Goal: Communication & Community: Answer question/provide support

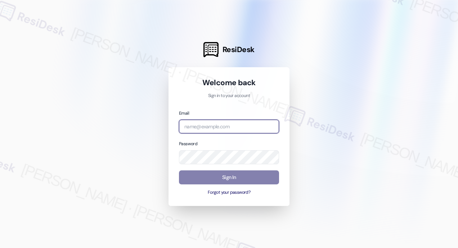
click at [241, 123] on input "email" at bounding box center [229, 127] width 100 height 14
type input "automated-surveys-park_properties-john-roy.roles@park_properties.com"
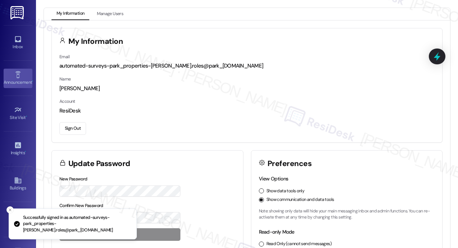
click at [17, 72] on icon at bounding box center [18, 75] width 8 height 8
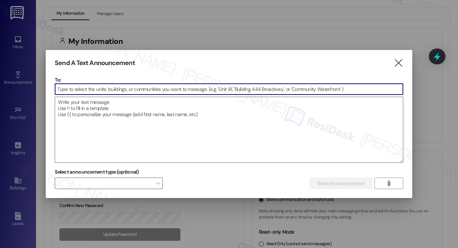
click at [75, 87] on input at bounding box center [229, 89] width 348 height 11
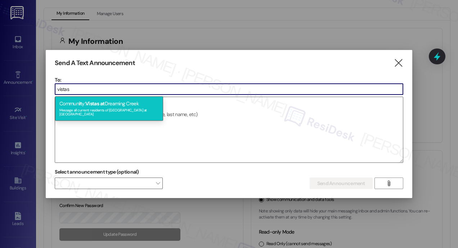
type input "vistas"
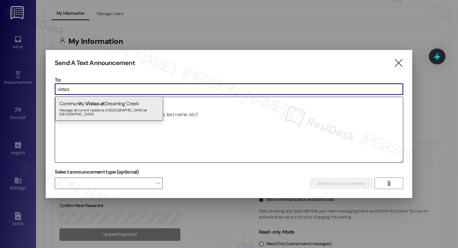
click at [97, 105] on span "Vistas" at bounding box center [92, 103] width 14 height 6
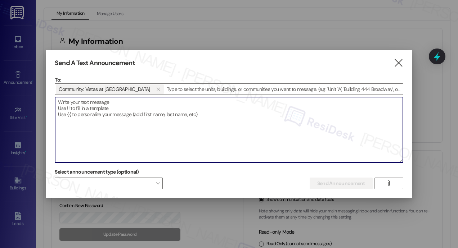
click at [96, 104] on textarea at bounding box center [229, 129] width 348 height 65
click at [160, 118] on textarea "To enrich screen reader interactions, please activate Accessibility in Grammarl…" at bounding box center [229, 129] width 348 height 65
click at [161, 109] on textarea "To enrich screen reader interactions, please activate Accessibility in Grammarl…" at bounding box center [229, 129] width 348 height 65
paste textarea "Hi {{first_name}}, URGENT: If you own a gray Audi parked in front of the 1000 b…"
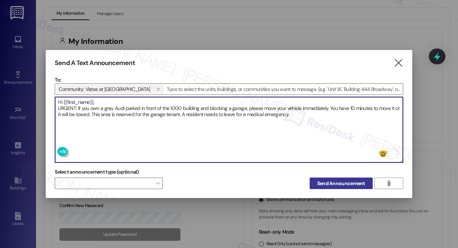
type textarea "Hi {{first_name}}, URGENT: If you own a gray Audi parked in front of the 1000 b…"
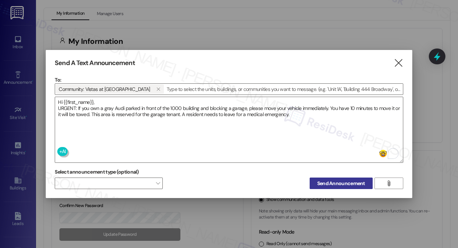
click at [352, 181] on span "Send Announcement" at bounding box center [341, 184] width 48 height 8
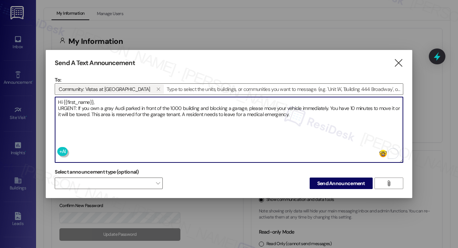
click at [316, 114] on textarea "Hi {{first_name}}, URGENT: If you own a gray Audi parked in front of the 1000 b…" at bounding box center [229, 129] width 348 height 65
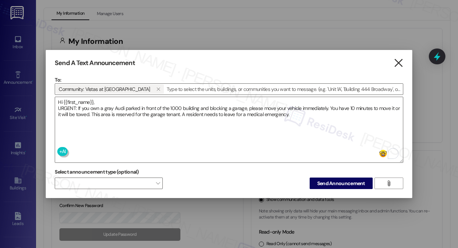
click at [399, 62] on icon "" at bounding box center [398, 63] width 10 height 8
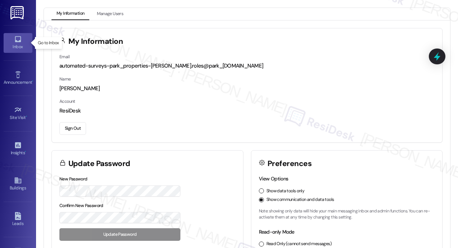
click at [20, 42] on icon at bounding box center [18, 39] width 8 height 8
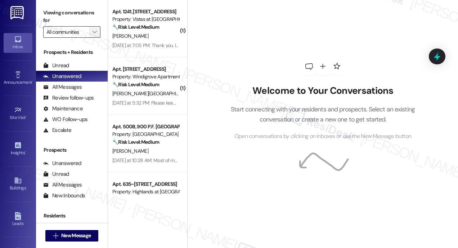
click at [94, 31] on icon "" at bounding box center [94, 32] width 4 height 6
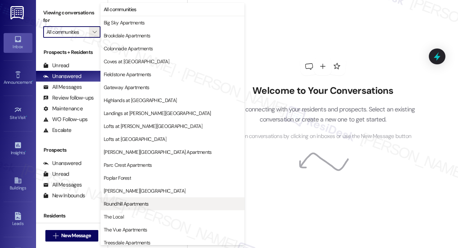
scroll to position [55, 0]
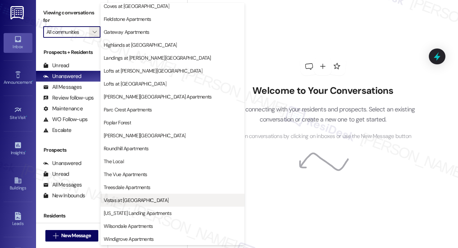
click at [144, 199] on span "Vistas at [GEOGRAPHIC_DATA]" at bounding box center [136, 200] width 65 height 7
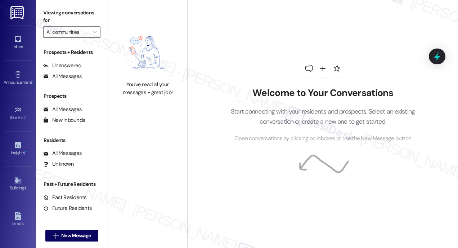
type input "Vistas at [GEOGRAPHIC_DATA]"
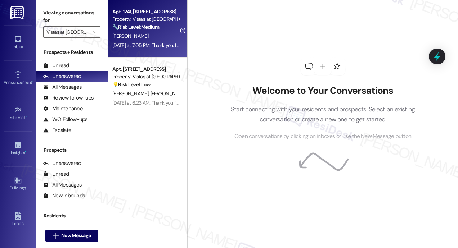
click at [153, 41] on div "[DATE] at 7:05 PM: Thank you. It has been almost three weeks. None of us should…" at bounding box center [146, 45] width 68 height 9
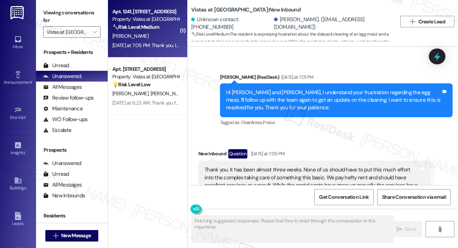
scroll to position [9466, 0]
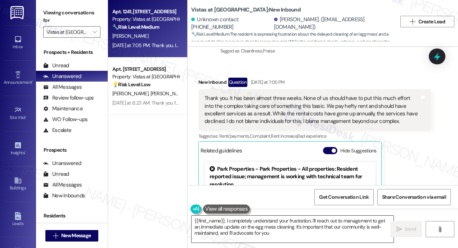
type textarea "{{first_name}}, I completely understand your frustration. I'll reach out to man…"
click at [275, 231] on textarea "{{first_name}}, I completely understand your frustration. I'll reach out to man…" at bounding box center [292, 229] width 202 height 27
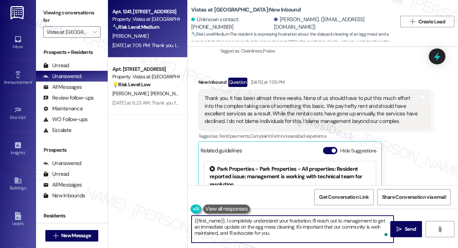
paste textarea "To enrich screen reader interactions, please activate Accessibility in Grammarl…"
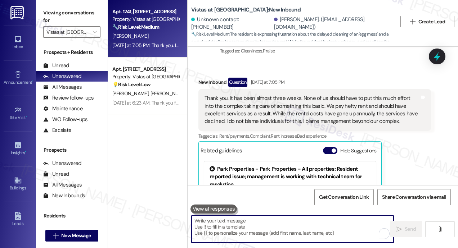
click at [225, 229] on textarea "To enrich screen reader interactions, please activate Accessibility in Grammarl…" at bounding box center [292, 229] width 202 height 27
paste textarea "Hi {{first_name}}, URGENT: If you own a gray Audi parked in front of the 1000 b…"
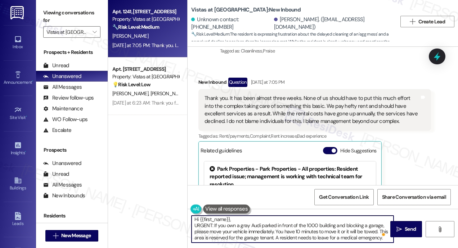
scroll to position [1, 0]
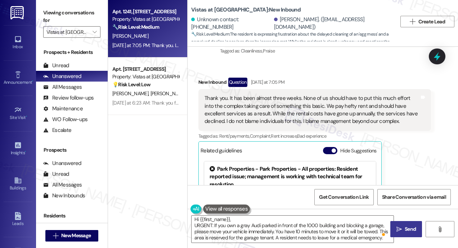
click at [407, 230] on span "Send" at bounding box center [409, 230] width 11 height 8
click at [230, 218] on textarea "Hi {{first_name}}, URGENT: If you own a gray Audi parked in front of the 1000 b…" at bounding box center [292, 229] width 202 height 27
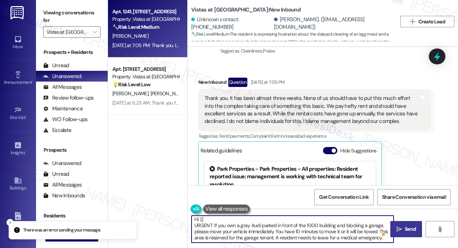
click at [209, 218] on textarea "Hi {{ URGENT: If you own a gray Audi parked in front of the 1000 building and b…" at bounding box center [292, 229] width 202 height 27
type textarea "Hi URGENT: If you own a gray Audi parked in front of the 1000 building and bloc…"
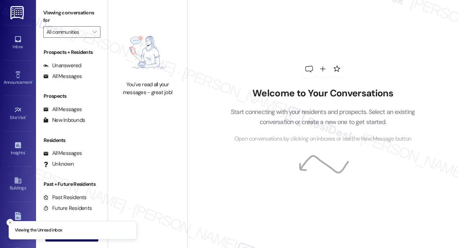
type input "Vistas at [GEOGRAPHIC_DATA]"
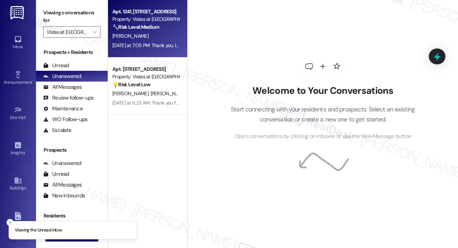
click at [147, 41] on div "[DATE] at 7:05 PM: Thank you. It has been almost three weeks. None of us should…" at bounding box center [146, 45] width 68 height 9
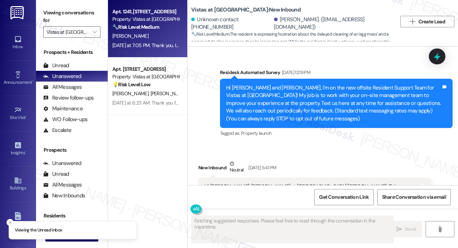
scroll to position [9466, 0]
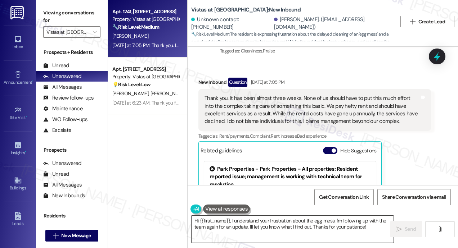
click at [237, 227] on textarea "Hi {{first_name}}, I understand your frustration about the egg mess. I'm follow…" at bounding box center [292, 229] width 202 height 27
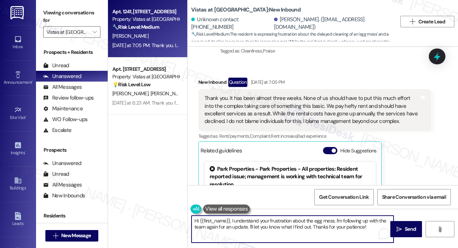
paste textarea "URGENT: If you own a gray Audi parked in front of the 1000 building and blockin…"
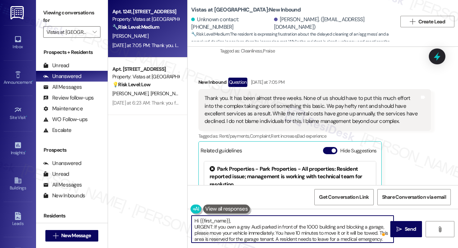
click at [230, 221] on textarea "Hi {{first_name}}, URGENT: If you own a gray Audi parked in front of the 1000 b…" at bounding box center [292, 229] width 202 height 27
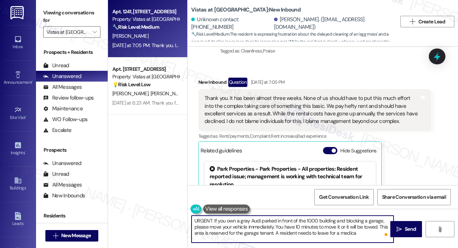
type textarea "URGENT: If you own a gray Audi parked in front of the 1000 building and blockin…"
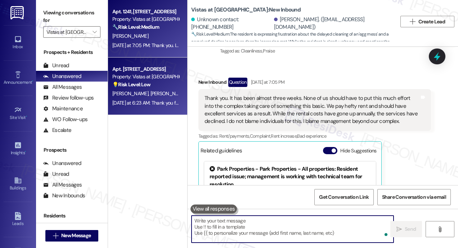
click at [151, 96] on div "[PERSON_NAME] [PERSON_NAME]" at bounding box center [146, 93] width 68 height 9
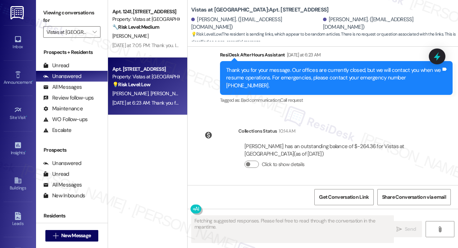
scroll to position [2481, 0]
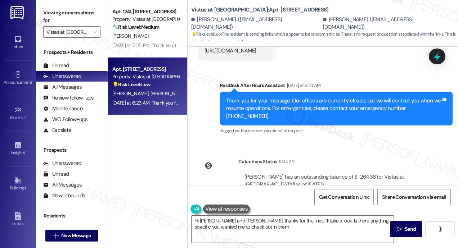
type textarea "Hi [PERSON_NAME] and [PERSON_NAME], thanks for the links! I'll take a look. Is …"
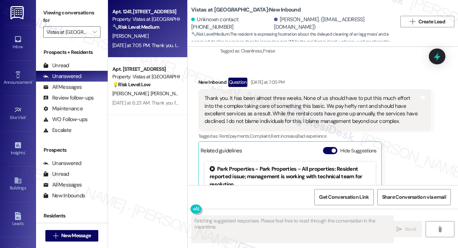
scroll to position [9466, 0]
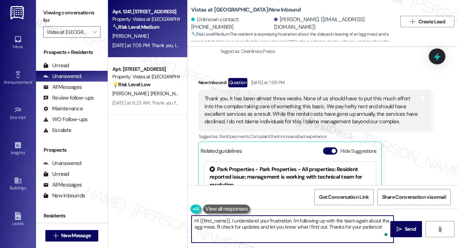
drag, startPoint x: 231, startPoint y: 222, endPoint x: 196, endPoint y: 221, distance: 34.9
click at [196, 221] on textarea "Hi {{first_name}}, I understand your frustration. I'm following up with the tea…" at bounding box center [292, 229] width 202 height 27
click at [248, 222] on textarea "Hi {{first_name}}, I understand your frustration. I'm following up with the tea…" at bounding box center [292, 229] width 202 height 27
drag, startPoint x: 232, startPoint y: 219, endPoint x: 385, endPoint y: 263, distance: 159.7
click at [385, 248] on html "Inbox Go to Inbox Announcement • Send A Text Announcement Site Visit • Go to Si…" at bounding box center [229, 124] width 458 height 248
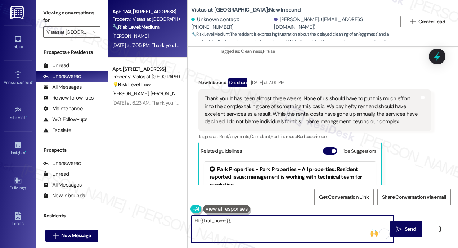
paste textarea "URGENT: If you own a gray Audi parked in front of the 1000 building and blockin…"
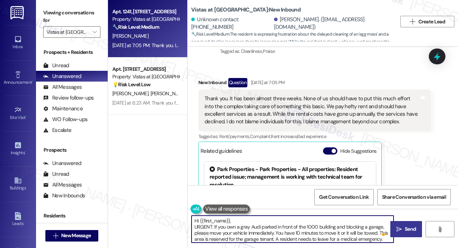
type textarea "Hi {{first_name}}, URGENT: If you own a gray Audi parked in front of the 1000 b…"
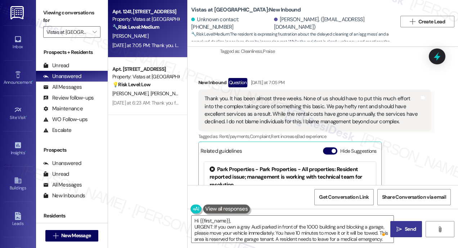
click at [407, 227] on span "Send" at bounding box center [409, 230] width 11 height 8
click at [20, 77] on icon at bounding box center [18, 75] width 8 height 8
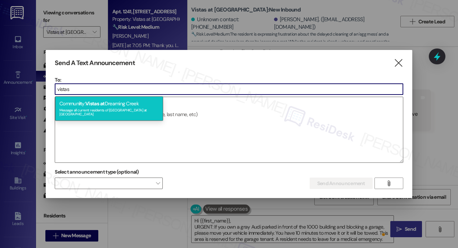
type input "vistas"
click at [67, 105] on div "Commun it y: Vistas at [GEOGRAPHIC_DATA] Message all current residents of [GEOG…" at bounding box center [109, 108] width 108 height 24
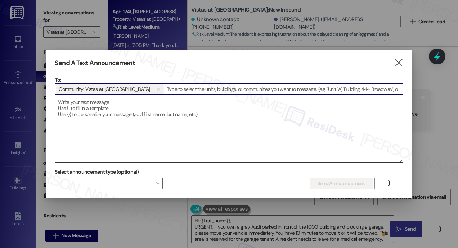
click at [68, 106] on textarea at bounding box center [229, 129] width 348 height 65
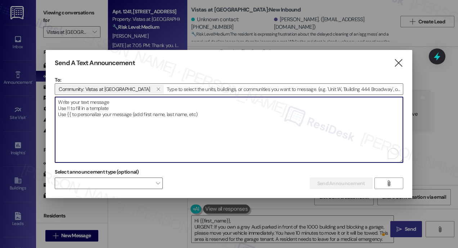
paste textarea "Hi {{first_name}}, if you own the gray Audi parked in front of the 1000 buildin…"
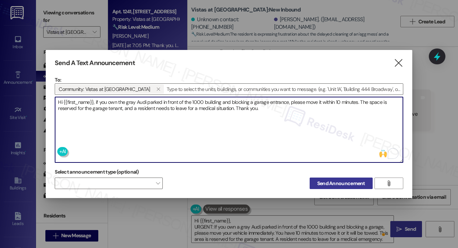
type textarea "Hi {{first_name}}, if you own the gray Audi parked in front of the 1000 buildin…"
click at [351, 183] on span "Send Announcement" at bounding box center [341, 184] width 48 height 8
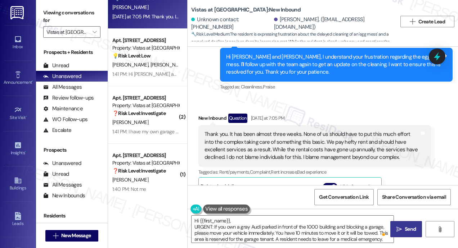
scroll to position [148, 0]
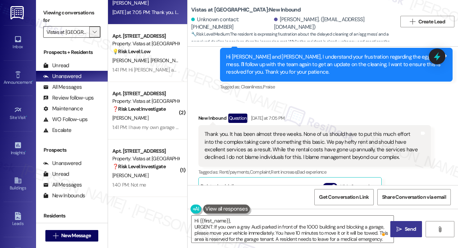
click at [95, 31] on icon "" at bounding box center [94, 32] width 4 height 6
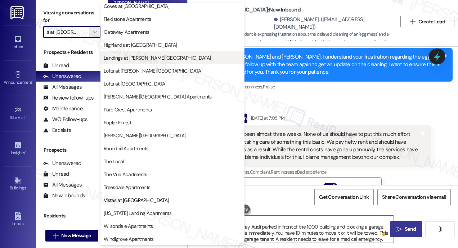
scroll to position [0, 0]
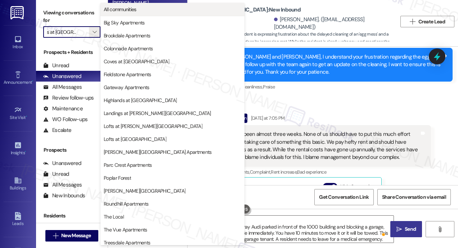
click at [147, 10] on span "All communities" at bounding box center [172, 9] width 137 height 7
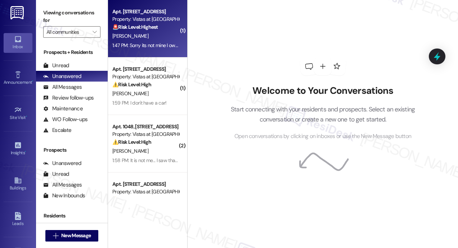
click at [158, 46] on div "1:47 PM: Sorry its not mine I own a gray nissan sentra 1:47 PM: Sorry its not m…" at bounding box center [166, 45] width 109 height 6
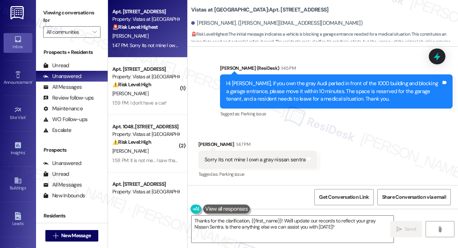
scroll to position [138, 0]
click at [335, 151] on div "Received via SMS [PERSON_NAME] 1:47 PM Sorry its not mine I own a gray nissan s…" at bounding box center [322, 155] width 270 height 61
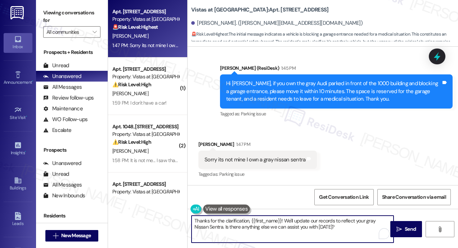
click at [327, 225] on textarea "Thanks for the clarification, {{first_name}}! We'll update our records to refle…" at bounding box center [292, 229] width 202 height 27
drag, startPoint x: 330, startPoint y: 226, endPoint x: 295, endPoint y: 224, distance: 34.6
click at [285, 219] on textarea "Thanks for the clarification, {{first_name}}! We'll update our records to refle…" at bounding box center [292, 229] width 202 height 27
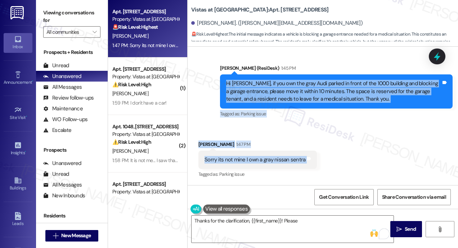
drag, startPoint x: 305, startPoint y: 164, endPoint x: 224, endPoint y: 85, distance: 113.5
click at [224, 85] on div "Lease started [DATE] 8:00 PM Survey, sent via SMS Residesk Automated Survey [DA…" at bounding box center [322, 116] width 270 height 139
copy div "Hi [PERSON_NAME], if you own the gray Audi parked in front of the 1000 building…"
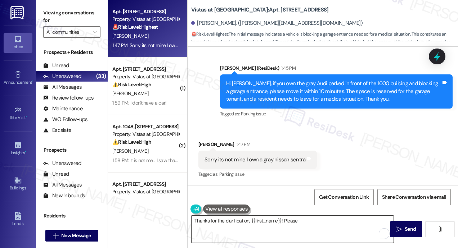
click at [222, 224] on textarea "Thanks for the clarification, {{first_name}}! Please" at bounding box center [292, 229] width 202 height 27
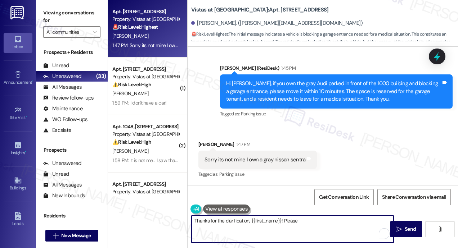
click at [222, 224] on textarea "Thanks for the clarification, {{first_name}}! Please" at bounding box center [292, 229] width 202 height 27
click at [223, 224] on textarea "Thanks for the clarification, {{first_name}}! Please" at bounding box center [292, 229] width 202 height 27
paste textarea "letting us know, [PERSON_NAME]! Please disregard the previous message—it was se…"
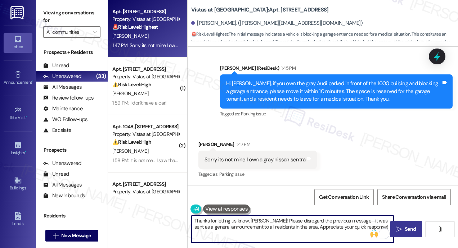
type textarea "Thanks for letting us know, [PERSON_NAME]! Please disregard the previous messag…"
click at [403, 227] on span "Send" at bounding box center [410, 230] width 14 height 8
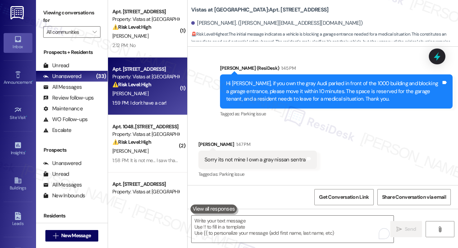
click at [166, 102] on div "1:59 PM: I don't have a car! 1:59 PM: I don't have a car!" at bounding box center [146, 103] width 68 height 9
type textarea "Fetching suggested responses. Please feel free to read through the conversation…"
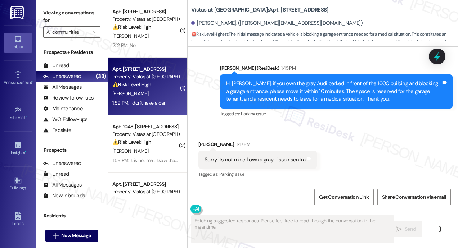
scroll to position [54, 0]
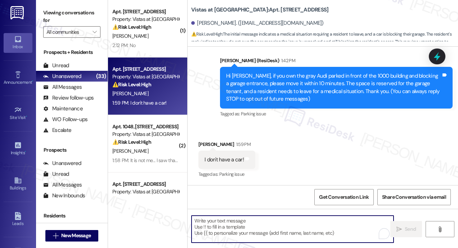
click at [293, 222] on textarea "To enrich screen reader interactions, please activate Accessibility in Grammarl…" at bounding box center [292, 229] width 202 height 27
paste textarea "Thanks for letting us know, [PERSON_NAME]! Please disregard the previous messag…"
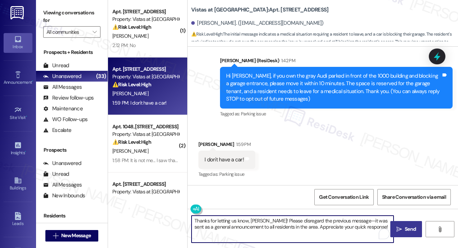
click at [263, 220] on textarea "Thanks for letting us know, [PERSON_NAME]! Please disregard the previous messag…" at bounding box center [292, 229] width 202 height 27
type textarea "Thanks for letting us know! Please disregard the previous message—it was sent a…"
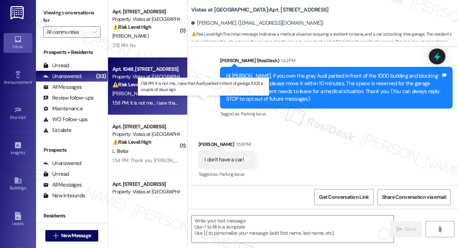
click at [149, 100] on div "1:58 PM: It is not me... I saw that Audi parked in front of garage 1003 a coupl…" at bounding box center [204, 103] width 185 height 6
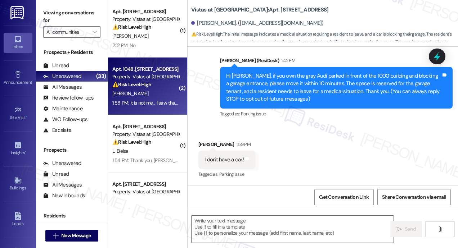
type textarea "Fetching suggested responses. Please feel free to read through the conversation…"
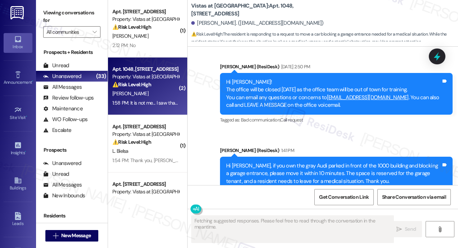
scroll to position [3481, 0]
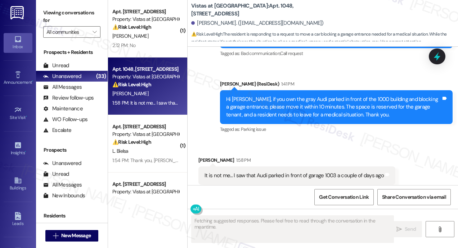
click at [302, 151] on div "Received via SMS [PERSON_NAME] 1:58 PM It is not me... I saw that Audi parked i…" at bounding box center [297, 176] width 208 height 50
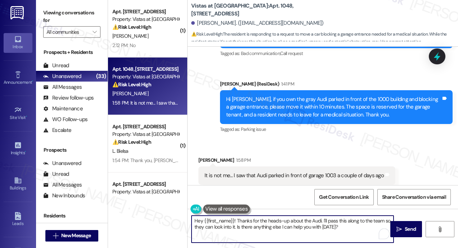
drag, startPoint x: 361, startPoint y: 232, endPoint x: 229, endPoint y: 165, distance: 147.4
click at [190, 214] on div "Hey {{first_name}}! Thanks for the heads-up about the Audi. I'll pass this alon…" at bounding box center [322, 236] width 270 height 54
paste textarea "Thanks for letting us know, [PERSON_NAME]! Please disregard the previous messag…"
click at [264, 219] on textarea "Thanks for letting us know, [PERSON_NAME]! Please disregard the previous messag…" at bounding box center [292, 229] width 202 height 27
drag, startPoint x: 264, startPoint y: 219, endPoint x: 249, endPoint y: 219, distance: 15.1
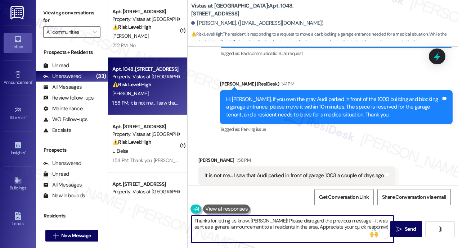
click at [249, 219] on textarea "Thanks for letting us know, [PERSON_NAME]! Please disregard the previous messag…" at bounding box center [292, 229] width 202 height 27
drag, startPoint x: 358, startPoint y: 228, endPoint x: 191, endPoint y: 220, distance: 167.5
click at [193, 221] on textarea "Thanks for letting us know! Please disregard the previous message—it was sent a…" at bounding box center [292, 229] width 202 height 27
click at [276, 231] on textarea "Thanks for letting us know! Please disregard the previous message—it was sent a…" at bounding box center [292, 229] width 202 height 27
click at [341, 227] on textarea "Thanks for letting us know! Please disregard the previous message—it was sent a…" at bounding box center [292, 229] width 202 height 27
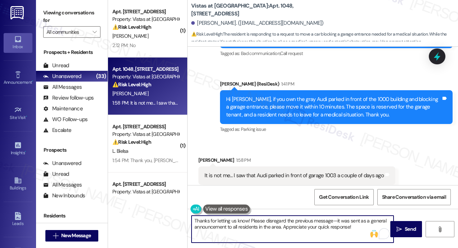
click at [341, 227] on textarea "Thanks for letting us know! Please disregard the previous message—it was sent a…" at bounding box center [292, 229] width 202 height 27
click at [316, 225] on textarea "Thanks for letting us know! Please disregard the previous message—it was sent a…" at bounding box center [292, 229] width 202 height 27
type textarea "Thanks for letting us know! Please disregard the previous message—it was sent a…"
click at [396, 227] on icon "" at bounding box center [398, 230] width 5 height 6
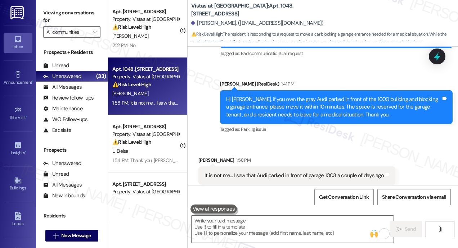
scroll to position [3481, 0]
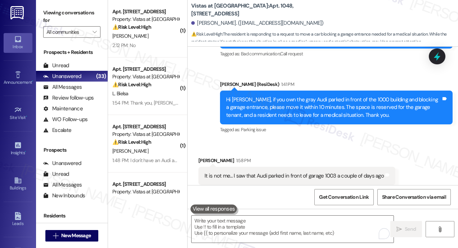
click at [329, 122] on div "Announcement, sent via SMS [PERSON_NAME] (ResiDesk) 1:41 PM Hi [PERSON_NAME], i…" at bounding box center [335, 107] width 243 height 65
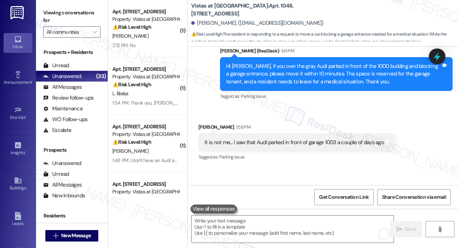
scroll to position [3539, 0]
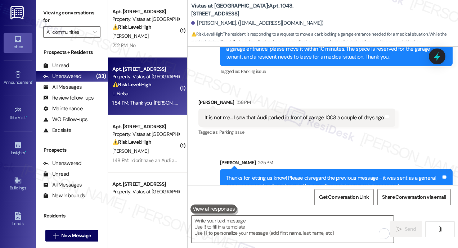
click at [147, 94] on div "L. Bielsa" at bounding box center [146, 93] width 68 height 9
type textarea "Fetching suggested responses. Please feel free to read through the conversation…"
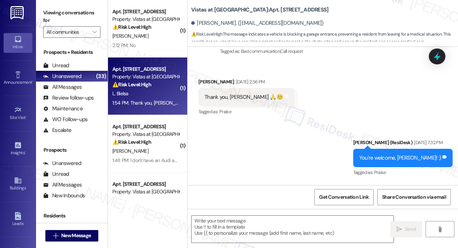
type textarea "Fetching suggested responses. Please feel free to read through the conversation…"
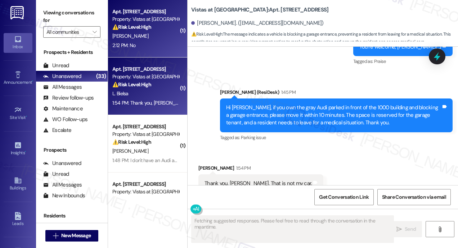
click at [151, 45] on div "2:12 PM: No 2:12 PM: No" at bounding box center [146, 45] width 68 height 9
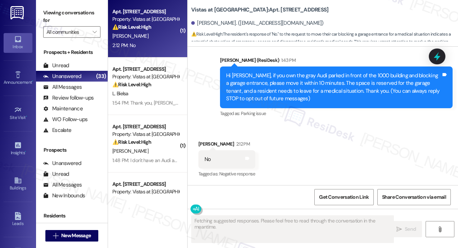
scroll to position [55, 0]
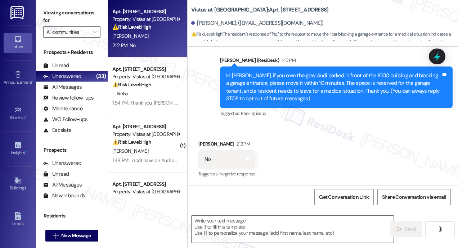
click at [375, 144] on div "Received via SMS [PERSON_NAME] 2:12 PM No Tags and notes Tagged as: Negative re…" at bounding box center [322, 154] width 270 height 61
click at [298, 221] on textarea at bounding box center [292, 229] width 202 height 27
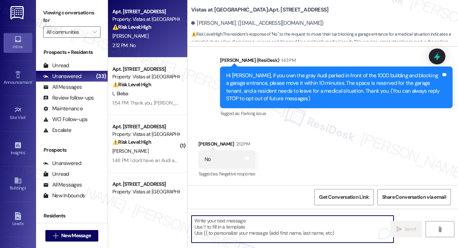
paste textarea "Thanks for letting us know! Please disregard the previous message—it was sent a…"
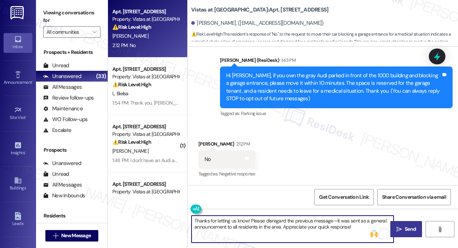
type textarea "Thanks for letting us know! Please disregard the previous message—it was sent a…"
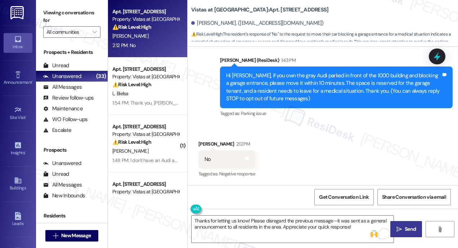
click at [402, 226] on span " Send" at bounding box center [406, 230] width 23 height 8
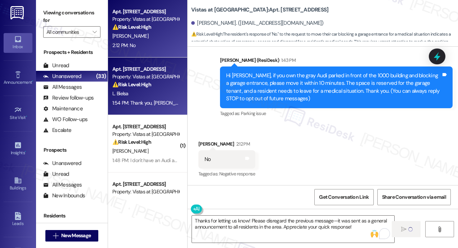
click at [151, 92] on div "L. Bielsa" at bounding box center [146, 93] width 68 height 9
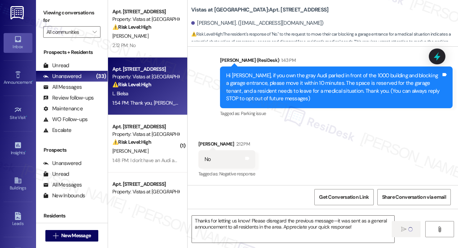
type textarea "Fetching suggested responses. Please feel free to read through the conversation…"
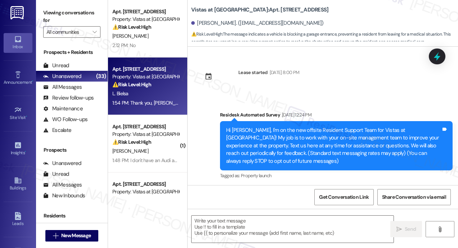
scroll to position [4753, 0]
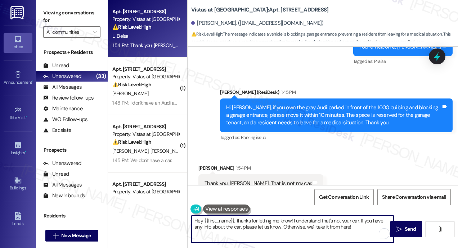
click at [357, 230] on textarea "Hey {{first_name}}, thanks for letting me know! I understand that's not your ca…" at bounding box center [292, 229] width 202 height 27
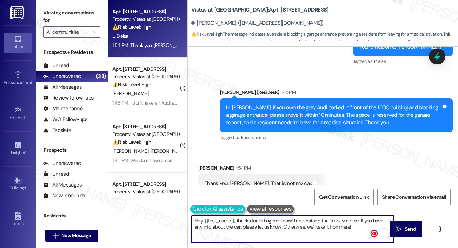
drag, startPoint x: 357, startPoint y: 228, endPoint x: 190, endPoint y: 205, distance: 168.2
click at [191, 216] on div "Hey {{first_name}}, thanks for letting me know! I understand that's not your ca…" at bounding box center [288, 230] width 203 height 28
paste textarea "Thanks for letting us know! Please disregard the previous message—it was sent a…"
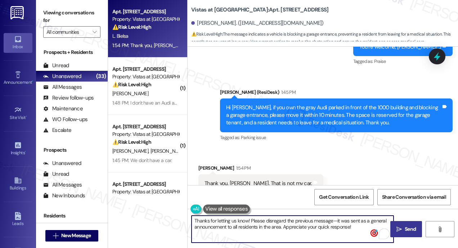
type textarea "Thanks for letting us know! Please disregard the previous message—it was sent a…"
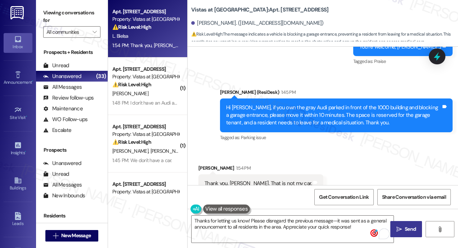
click at [408, 228] on span "Send" at bounding box center [409, 230] width 11 height 8
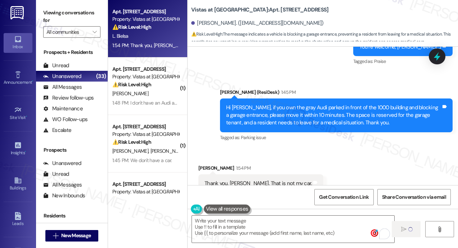
scroll to position [4753, 0]
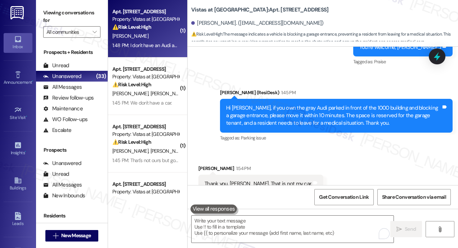
click at [152, 37] on div "[PERSON_NAME]" at bounding box center [146, 36] width 68 height 9
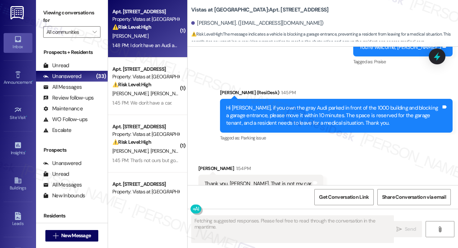
scroll to position [44, 0]
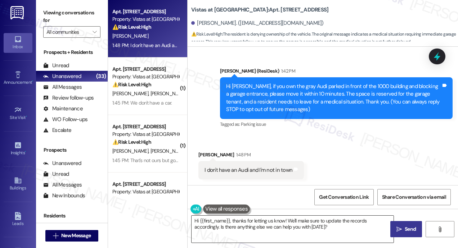
click at [340, 228] on textarea "Hi {{first_name}}, thanks for letting us know! We'll make sure to update the re…" at bounding box center [292, 229] width 202 height 27
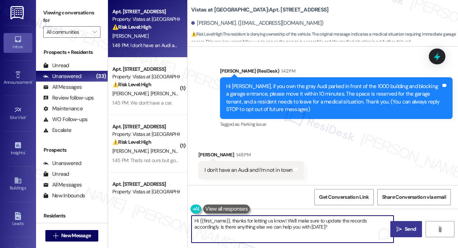
drag, startPoint x: 340, startPoint y: 228, endPoint x: 186, endPoint y: 215, distance: 153.8
click at [189, 217] on div "Hi {{first_name}}, thanks for letting us know! We'll make sure to update the re…" at bounding box center [288, 230] width 203 height 28
paste textarea "Thanks for letting us know! Please disregard the previous message—it was sent a…"
type textarea "Thanks for letting us know! Please disregard the previous message—it was sent a…"
click at [403, 229] on span "Send" at bounding box center [410, 230] width 14 height 8
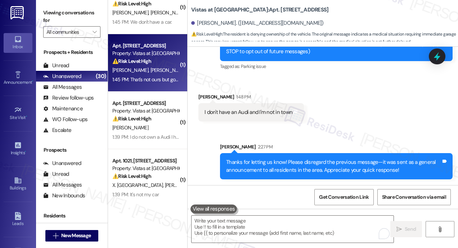
scroll to position [36, 0]
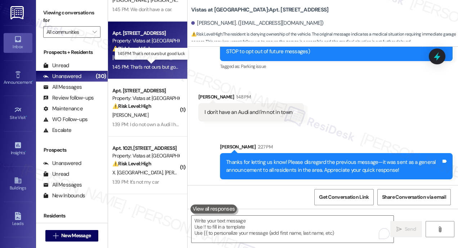
click at [159, 65] on div "1:45 PM: That's not ours but good luck 1:45 PM: That's not ours but good luck" at bounding box center [151, 67] width 78 height 6
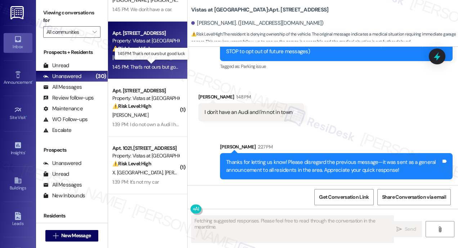
type textarea "Fetching suggested responses. Please feel free to read through the conversation…"
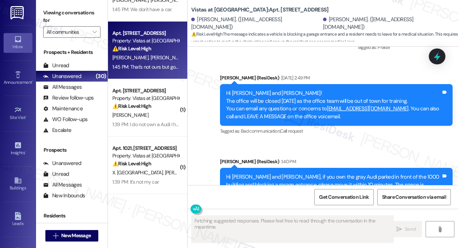
scroll to position [5290, 0]
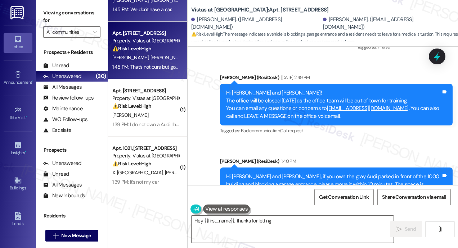
type textarea "Hey {{first_name}}, thanks for letting us"
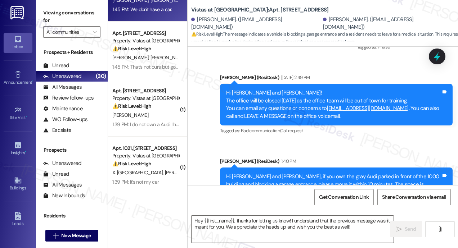
type textarea "Fetching suggested responses. Please feel free to read through the conversation…"
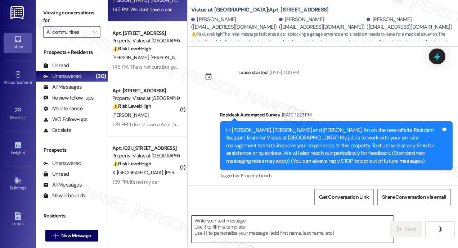
scroll to position [2134, 0]
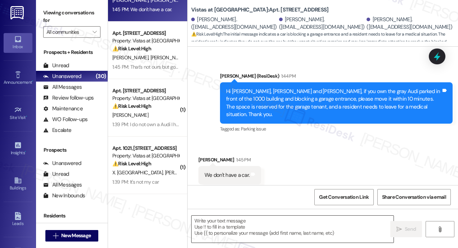
type textarea "Fetching suggested responses. Please feel free to read through the conversation…"
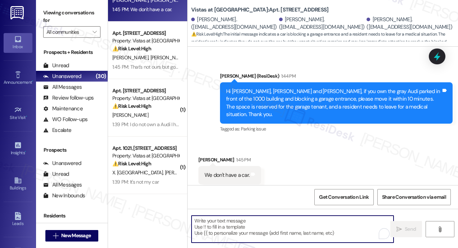
click at [282, 231] on textarea "To enrich screen reader interactions, please activate Accessibility in Grammarl…" at bounding box center [292, 229] width 202 height 27
paste textarea "Thanks for letting us know! Please disregard the previous message—it was sent a…"
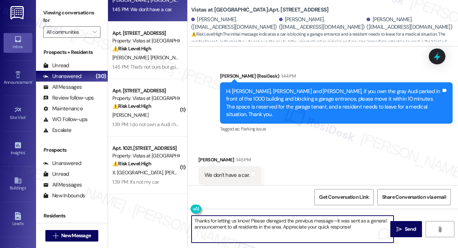
click at [357, 226] on textarea "Thanks for letting us know! Please disregard the previous message—it was sent a…" at bounding box center [292, 229] width 202 height 27
type textarea "Thanks for letting us know! Please disregard the previous message—it was sent a…"
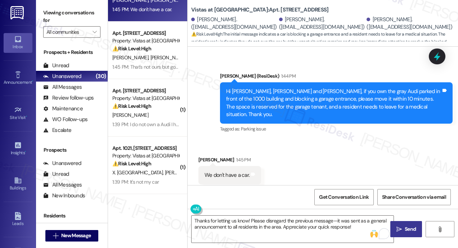
click at [402, 226] on span " Send" at bounding box center [406, 230] width 23 height 8
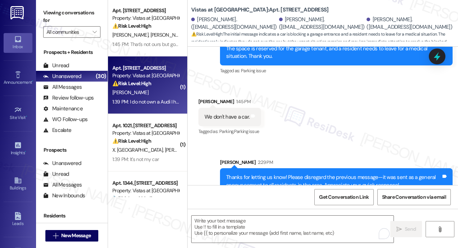
scroll to position [0, 0]
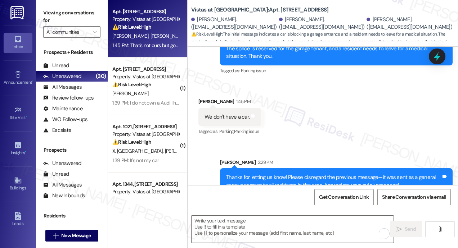
click at [148, 39] on div "[PERSON_NAME] [PERSON_NAME]" at bounding box center [146, 36] width 68 height 9
type textarea "Fetching suggested responses. Please feel free to read through the conversation…"
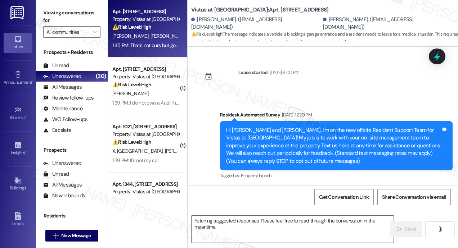
scroll to position [5289, 0]
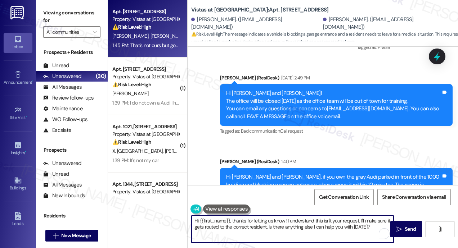
click at [298, 223] on textarea "Hi {{first_name}}, thanks for letting us know! I understand this isn't your req…" at bounding box center [292, 229] width 202 height 27
paste textarea "Thanks for letting us know! Please disregard the previous message—it was sent a…"
type textarea "Thanks for letting us know! Please disregard the previous message—it was sent a…"
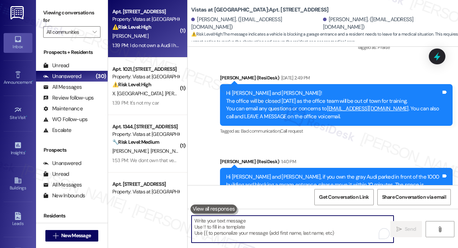
click at [159, 48] on div "1:39 PM: I do not own a Audi I have a Nissan pathfinder 1:39 PM: I do not own a…" at bounding box center [168, 45] width 113 height 6
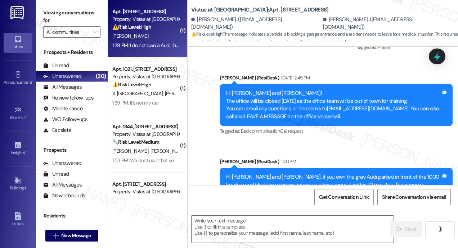
type textarea "Fetching suggested responses. Please feel free to read through the conversation…"
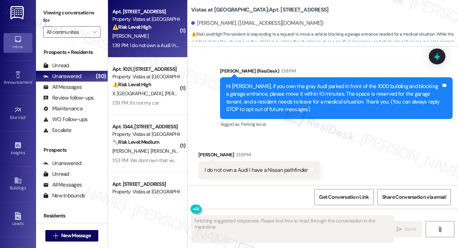
scroll to position [44, 0]
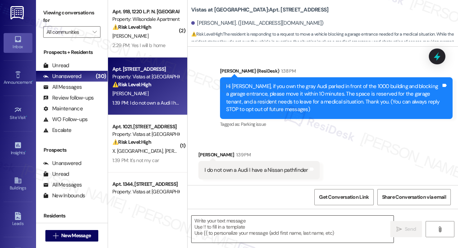
click at [267, 225] on textarea at bounding box center [292, 229] width 202 height 27
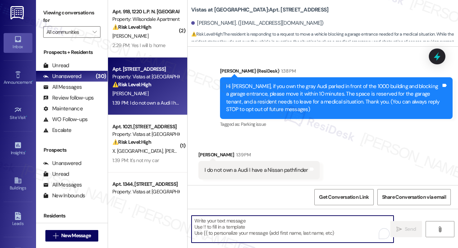
paste textarea "Thanks for letting us know! Please disregard the previous message—it was sent a…"
type textarea "Thanks for letting us know! Please disregard the previous message—it was sent a…"
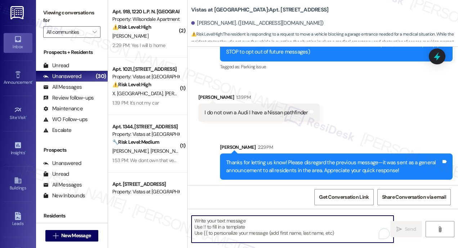
scroll to position [102, 0]
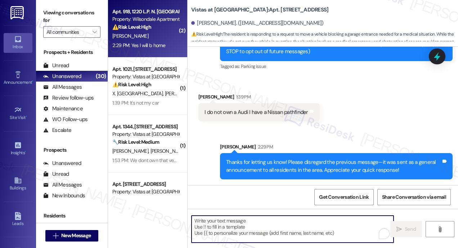
click at [152, 43] on div "2:29 PM: Yes I will b home 2:29 PM: Yes I will b home" at bounding box center [138, 45] width 53 height 6
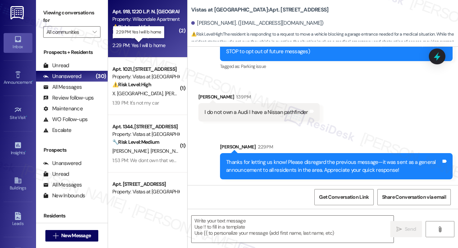
type textarea "Fetching suggested responses. Please feel free to read through the conversation…"
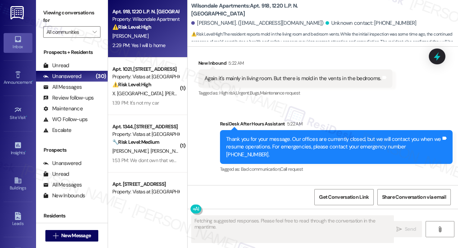
scroll to position [3890, 0]
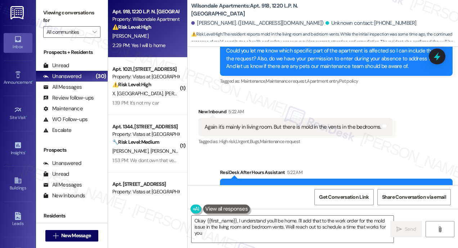
type textarea "Okay {{first_name}}, I understand you'll be home. I'll add that to the work ord…"
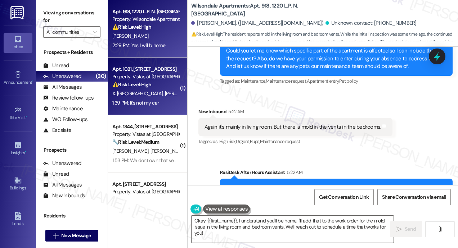
click at [165, 95] on span "[PERSON_NAME] [PERSON_NAME]" at bounding box center [202, 93] width 75 height 6
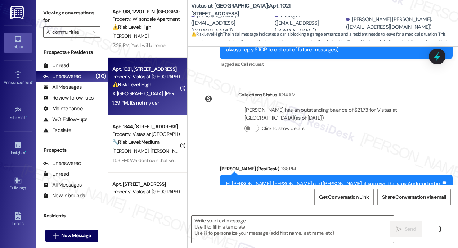
type textarea "Fetching suggested responses. Please feel free to read through the conversation…"
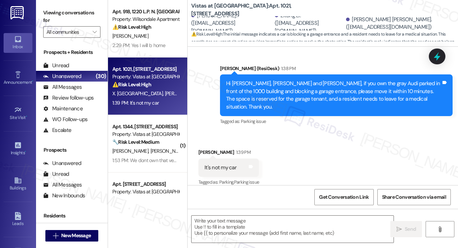
scroll to position [212, 0]
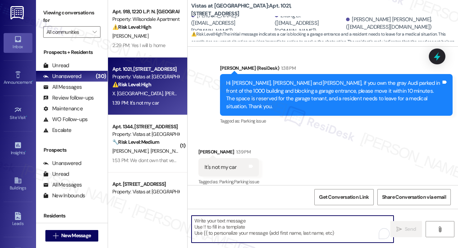
click at [285, 231] on textarea "To enrich screen reader interactions, please activate Accessibility in Grammarl…" at bounding box center [292, 229] width 202 height 27
paste textarea "Thanks for letting us know! Please disregard the previous message—it was sent a…"
type textarea "Thanks for letting us know! Please disregard the previous message—it was sent a…"
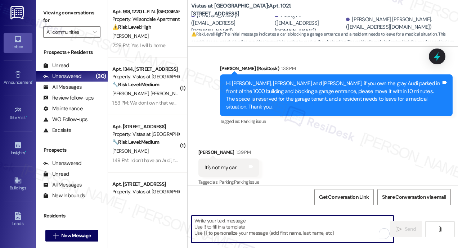
scroll to position [270, 0]
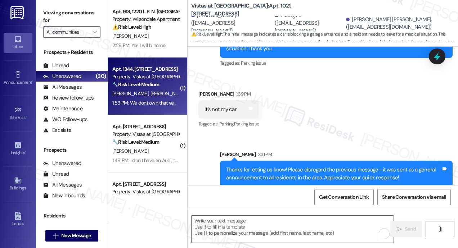
click at [166, 97] on div "[PERSON_NAME] [PERSON_NAME]" at bounding box center [146, 93] width 68 height 9
type textarea "Fetching suggested responses. Please feel free to read through the conversation…"
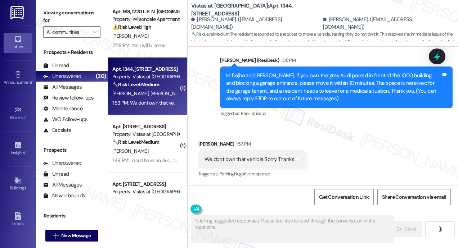
scroll to position [54, 0]
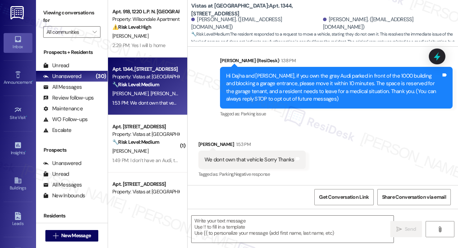
click at [349, 136] on div "Received via SMS [PERSON_NAME] 1:53 PM We dont own that vehicle Sorry Thanks Ta…" at bounding box center [322, 155] width 270 height 61
click at [290, 219] on textarea at bounding box center [292, 229] width 202 height 27
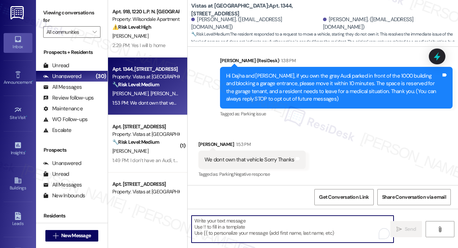
paste textarea "Thanks for letting us know! Please disregard the previous message—it was sent a…"
type textarea "Thanks for letting us know! Please disregard the previous message—it was sent a…"
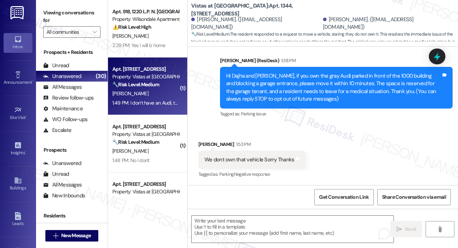
click at [152, 98] on div "[PERSON_NAME]" at bounding box center [146, 93] width 68 height 9
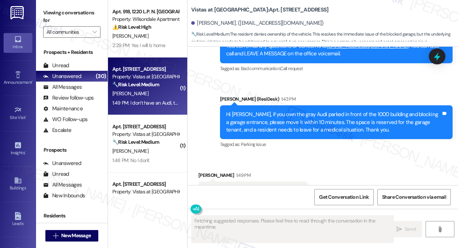
scroll to position [283, 0]
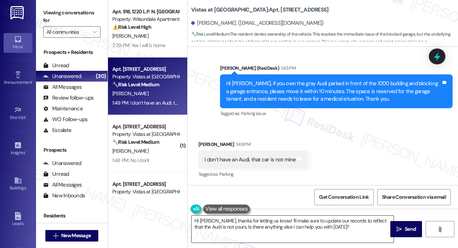
click at [257, 224] on textarea "Hi [PERSON_NAME], thanks for letting us know! I'll make sure to update our reco…" at bounding box center [292, 229] width 202 height 27
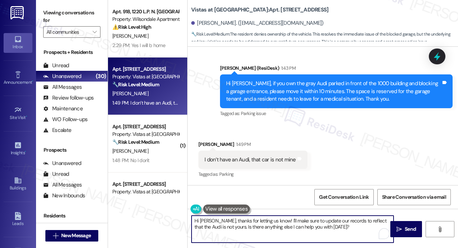
paste textarea "Thanks for letting us know! Please disregard the previous message—it was sent a…"
type textarea "Thanks for letting us know! Please disregard the previous message—it was sent a…"
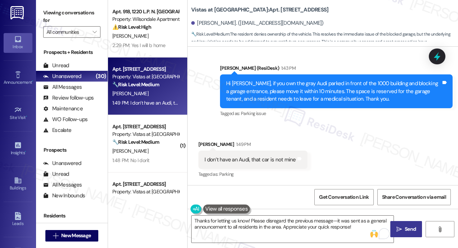
click at [399, 227] on icon "" at bounding box center [398, 230] width 5 height 6
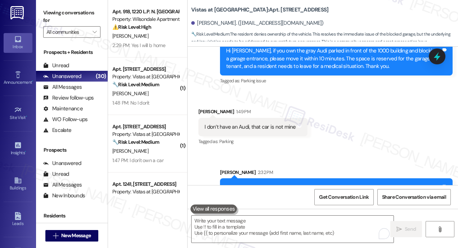
scroll to position [341, 0]
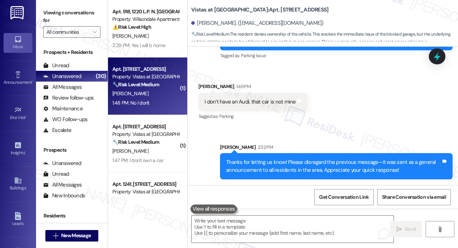
click at [161, 108] on div "Apt. [STREET_ADDRESS] Property: Vistas at [GEOGRAPHIC_DATA] 🔧 Risk Level: Mediu…" at bounding box center [147, 87] width 79 height 58
type textarea "Fetching suggested responses. Please feel free to read through the conversation…"
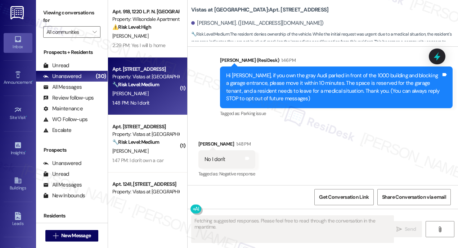
scroll to position [54, 0]
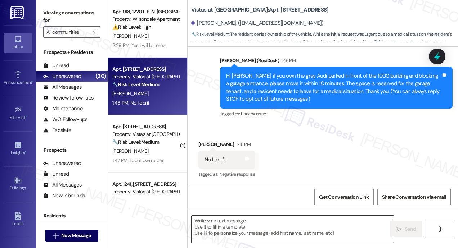
click at [259, 222] on textarea at bounding box center [292, 229] width 202 height 27
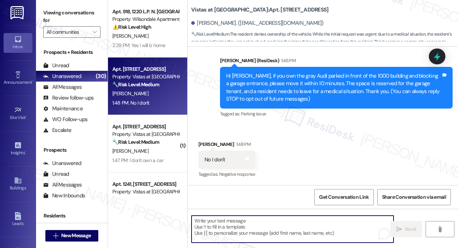
paste textarea "Thanks for letting us know! Please disregard the previous message—it was sent a…"
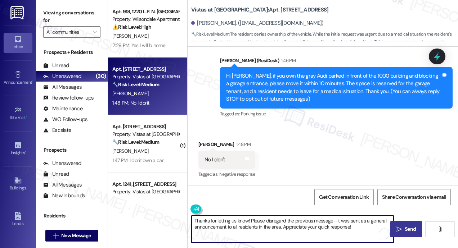
type textarea "Thanks for letting us know! Please disregard the previous message—it was sent a…"
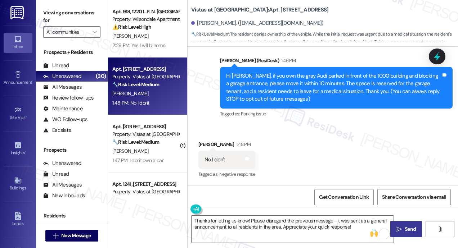
click at [400, 230] on icon "" at bounding box center [398, 230] width 5 height 6
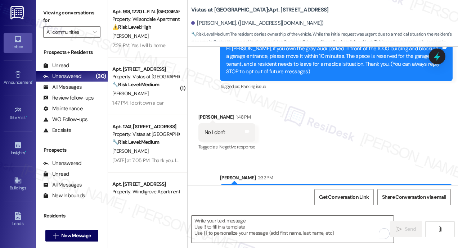
scroll to position [112, 0]
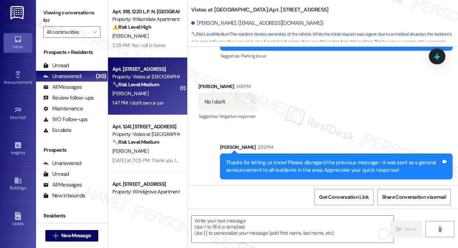
click at [164, 99] on div "1:47 PM: I don't own a car 1:47 PM: I don't own a car" at bounding box center [146, 103] width 68 height 9
type textarea "Fetching suggested responses. Please feel free to read through the conversation…"
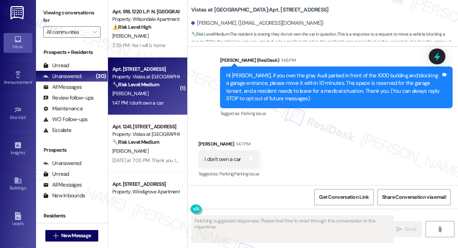
scroll to position [54, 0]
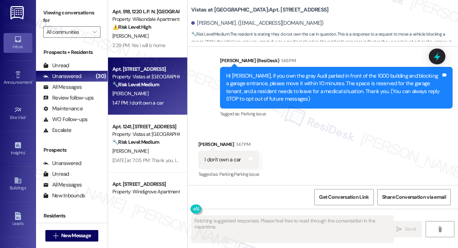
click at [326, 146] on div "Received via SMS [PERSON_NAME] 1:47 PM I don't own a car Tags and notes Tagged …" at bounding box center [322, 155] width 270 height 61
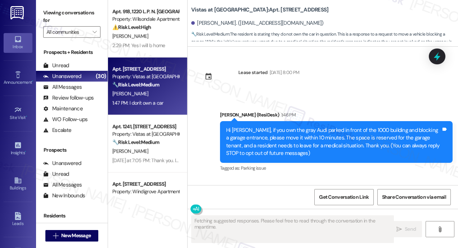
scroll to position [54, 0]
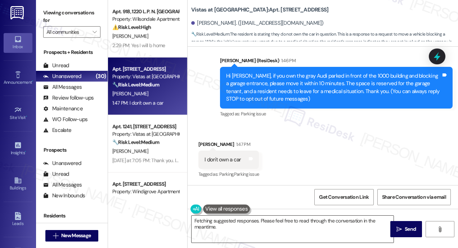
click at [254, 226] on textarea "Thanks for letting us know, {{first_name}}. We appreciate the update!" at bounding box center [292, 229] width 202 height 27
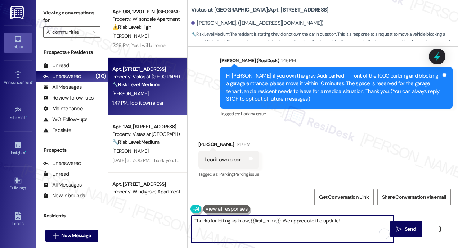
paste textarea "! Please disregard the previous message—it was sent as a general announcement t…"
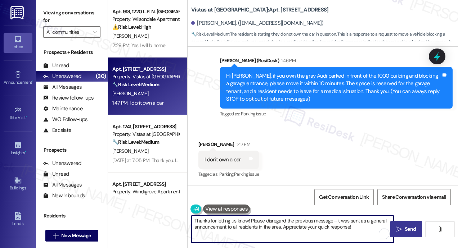
type textarea "Thanks for letting us know! Please disregard the previous message—it was sent a…"
click at [402, 229] on span " Send" at bounding box center [406, 230] width 23 height 8
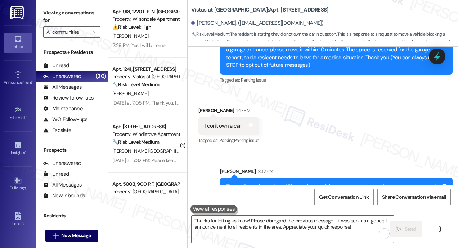
scroll to position [112, 0]
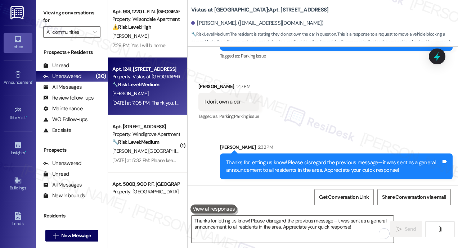
click at [158, 85] on strong "🔧 Risk Level: Medium" at bounding box center [135, 84] width 47 height 6
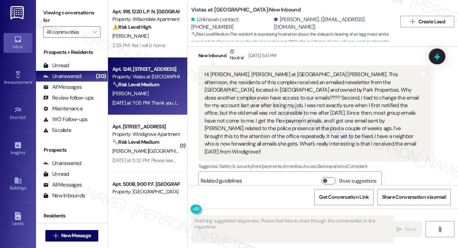
scroll to position [9400, 0]
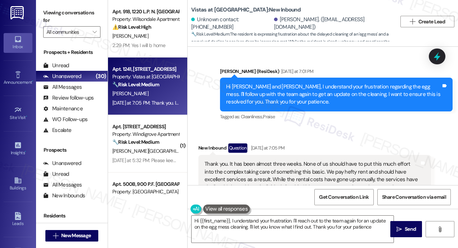
type textarea "Hi {{first_name}}, I understand your frustration. I'll reach out to the team ag…"
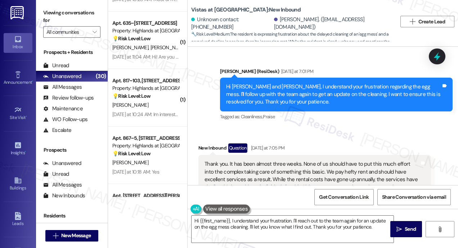
scroll to position [216, 0]
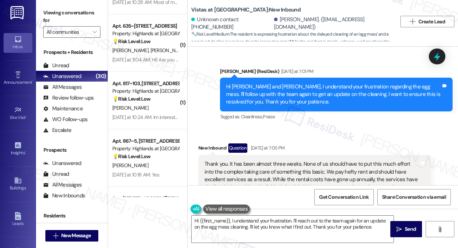
click at [409, 162] on div "New Inbound Question Yesterday at 7:05 PM Thank you. It has been almost three w…" at bounding box center [314, 234] width 232 height 181
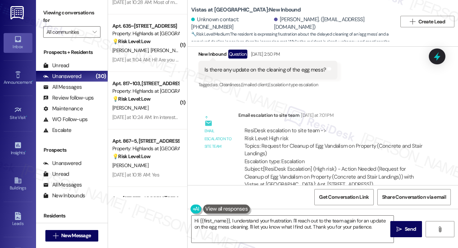
scroll to position [9250, 0]
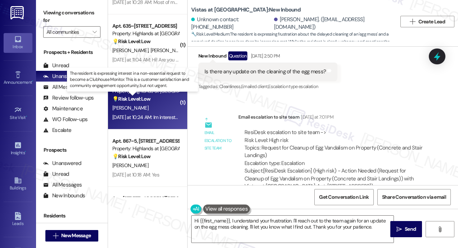
click at [153, 100] on div "💡 Risk Level: Low The resident is expressing interest in a non-essential reques…" at bounding box center [145, 99] width 67 height 8
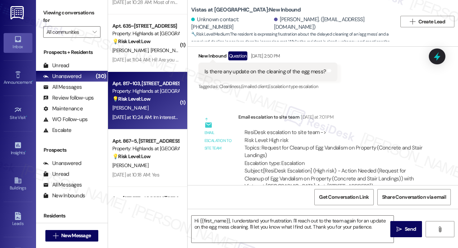
type textarea "Fetching suggested responses. Please feel free to read through the conversation…"
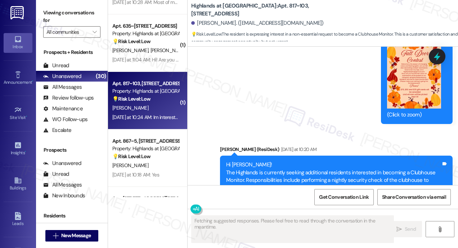
scroll to position [9617, 0]
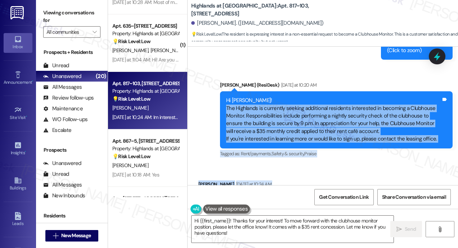
drag, startPoint x: 246, startPoint y: 161, endPoint x: 226, endPoint y: 70, distance: 92.9
click at [226, 70] on div "Survey, sent via SMS Residesk Automated Survey Mar 11, 2025 at 12:23 PM Hi Glen…" at bounding box center [322, 116] width 270 height 139
copy div "The Highlands is currently seeking additional residents interested in becoming …"
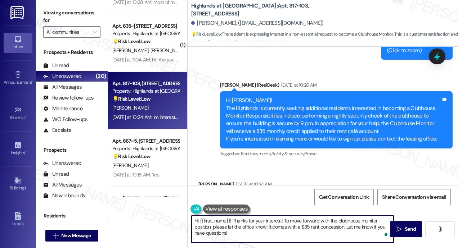
drag, startPoint x: 246, startPoint y: 231, endPoint x: 181, endPoint y: 216, distance: 66.9
click at [181, 216] on div "Apt. 1241, 7612 II Timberlake Road Property: Vistas at Dreaming Creek 🔧 Risk Le…" at bounding box center [283, 124] width 350 height 248
paste textarea "Thanks for your interest, Glenn! That's great to hear. Please contact the leasi…"
type textarea "Thanks for your interest, Glenn! That's great to hear. Please contact the leasi…"
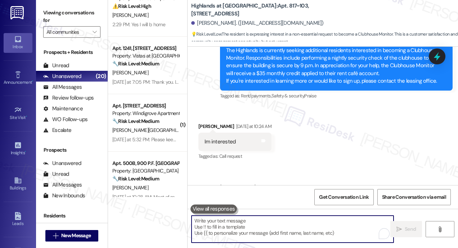
scroll to position [108, 0]
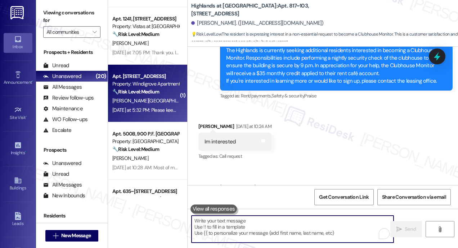
click at [157, 98] on div "Y. Sevilla O. Ortez Flores" at bounding box center [146, 100] width 68 height 9
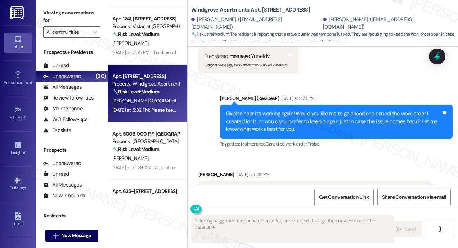
scroll to position [6526, 0]
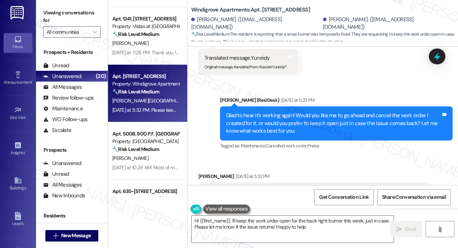
type textarea "Hi {{first_name}}, I'll keep the work order open for the back right burner this…"
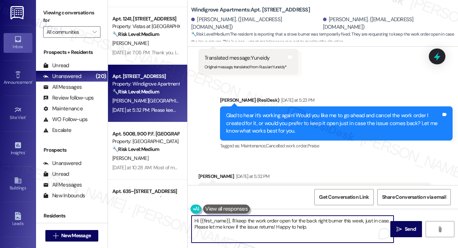
click at [359, 230] on textarea "Hi {{first_name}}, I'll keep the work order open for the back right burner this…" at bounding box center [292, 229] width 202 height 27
click at [353, 230] on textarea "Hi {{first_name}}, I'll keep the work order open for the back right burner this…" at bounding box center [292, 229] width 202 height 27
click at [353, 231] on textarea "Hi {{first_name}}, I'll keep the work order open for the back right burner this…" at bounding box center [292, 229] width 202 height 27
click at [409, 232] on span "Send" at bounding box center [409, 230] width 11 height 8
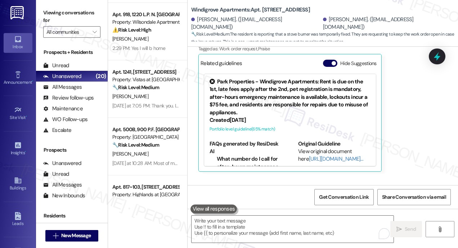
scroll to position [72, 0]
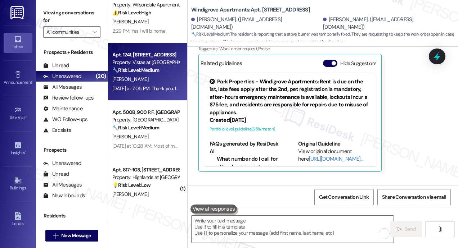
click at [164, 80] on div "[PERSON_NAME]" at bounding box center [146, 79] width 68 height 9
type textarea "Fetching suggested responses. Please feel free to read through the conversation…"
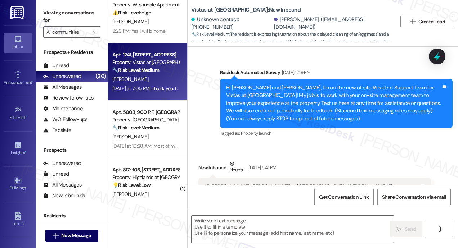
scroll to position [9466, 0]
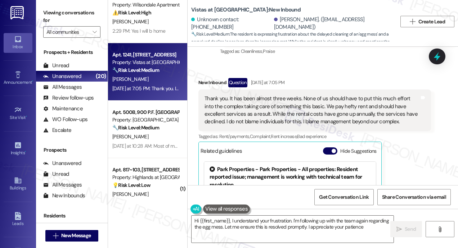
type textarea "Hi {{first_name}}, I understand your frustration. I'm following up with the tea…"
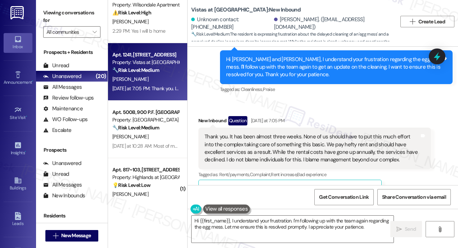
scroll to position [9394, 0]
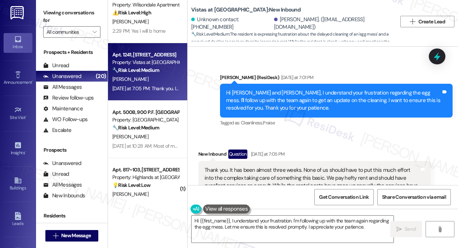
click at [417, 157] on div "New Inbound Question Yesterday at 7:05 PM Thank you. It has been almost three w…" at bounding box center [314, 240] width 232 height 181
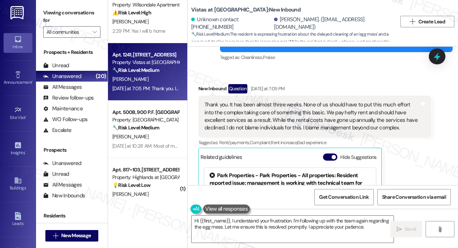
scroll to position [9466, 0]
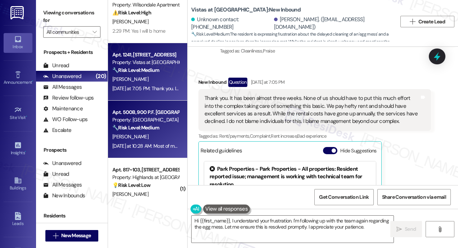
click at [165, 139] on div "[PERSON_NAME]" at bounding box center [146, 136] width 68 height 9
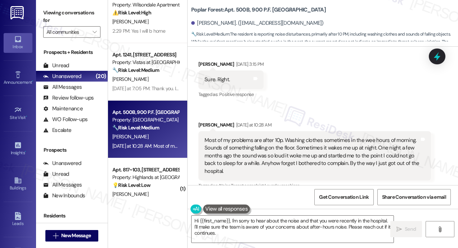
scroll to position [1320, 0]
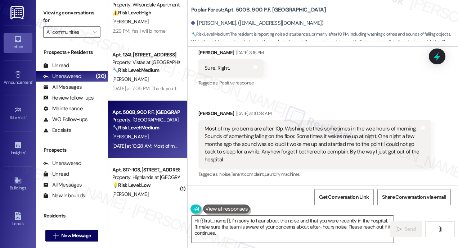
click at [355, 92] on div "Received via SMS Sandra Shumaker Sep 09, 2025 at 3:15 PM Sure. Right. Tags and …" at bounding box center [322, 109] width 270 height 152
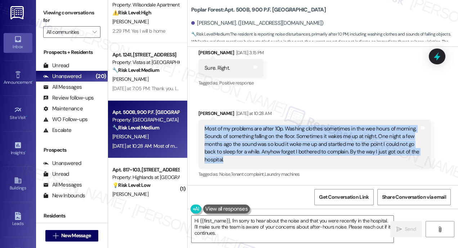
drag, startPoint x: 243, startPoint y: 161, endPoint x: 205, endPoint y: 129, distance: 49.0
click at [206, 130] on div "Most of my problems are after 10p. Washing clothes sometimes in the wee hours o…" at bounding box center [311, 144] width 215 height 39
copy div "Most of my problems are after 10p. Washing clothes sometimes in the wee hours o…"
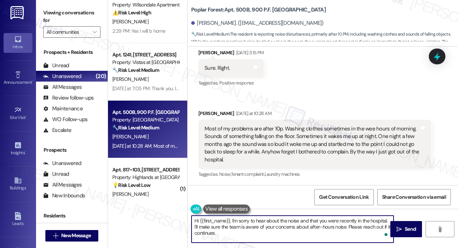
drag, startPoint x: 246, startPoint y: 233, endPoint x: 165, endPoint y: 214, distance: 83.8
click at [165, 214] on div "( 2 ) Apt. 405, 351 N. Mason Street Property: Colonnade Apartments ⚠️ Risk Leve…" at bounding box center [283, 124] width 350 height 248
paste textarea "Thank you for reaching out and sharing what you've been experiencing—we're real…"
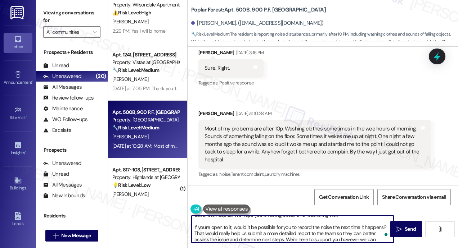
scroll to position [18, 0]
type textarea "Thank you for reaching out and sharing what you've been experiencing—we're real…"
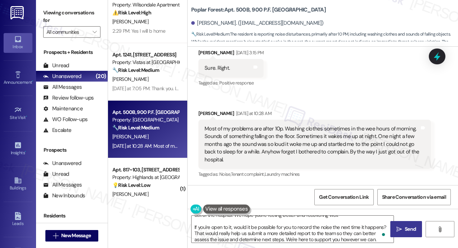
click at [410, 232] on span "Send" at bounding box center [409, 230] width 11 height 8
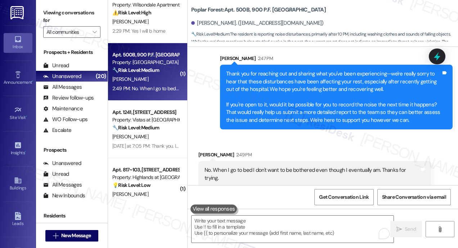
scroll to position [1467, 0]
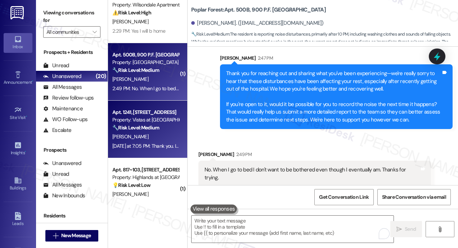
click at [163, 133] on div "[PERSON_NAME]" at bounding box center [146, 136] width 68 height 9
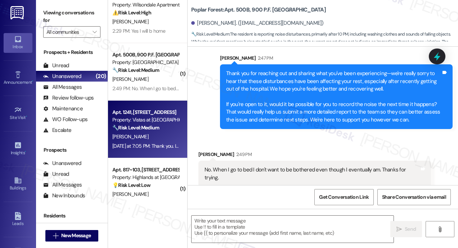
type textarea "Fetching suggested responses. Please feel free to read through the conversation…"
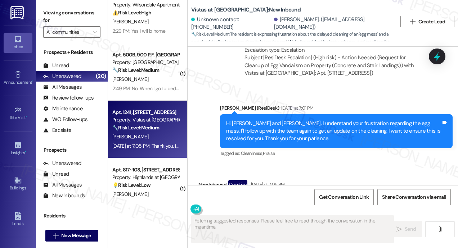
scroll to position [9358, 0]
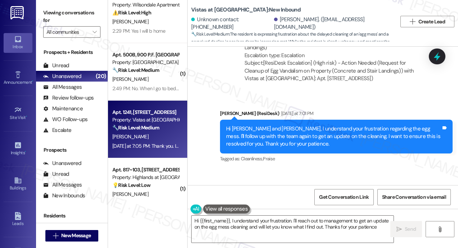
type textarea "Hi {{first_name}}, I understand your frustration. I'll reach out to management …"
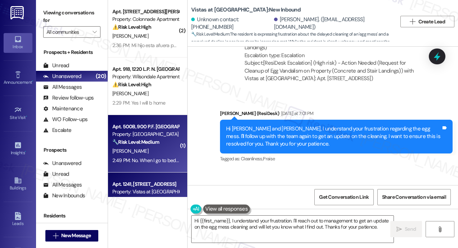
scroll to position [72, 0]
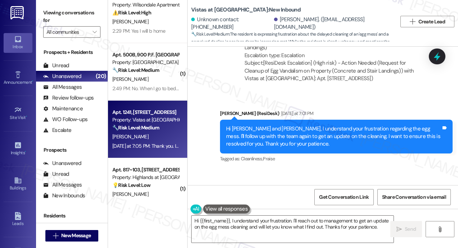
click at [168, 129] on div "🔧 Risk Level: Medium The resident is expressing frustration about the delayed c…" at bounding box center [145, 128] width 67 height 8
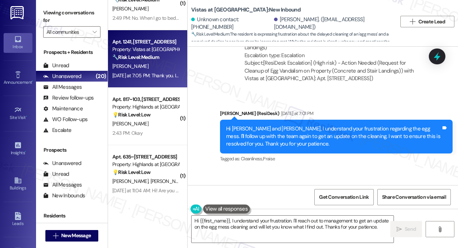
scroll to position [144, 0]
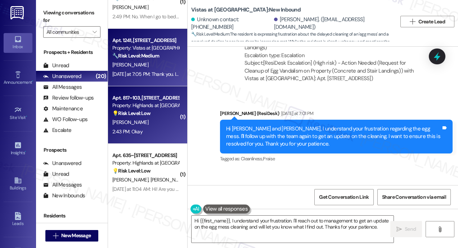
click at [168, 128] on div "2:43 PM: Okay 2:43 PM: Okay" at bounding box center [146, 131] width 68 height 9
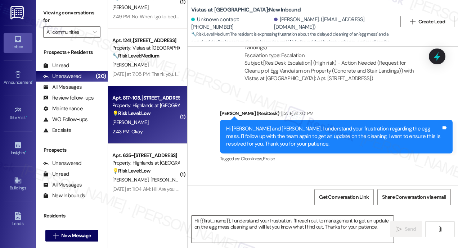
type textarea "Fetching suggested responses. Please feel free to read through the conversation…"
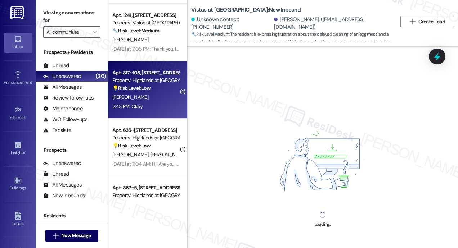
scroll to position [216, 0]
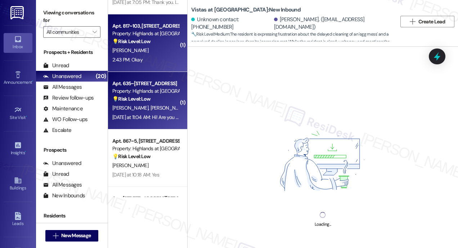
click at [164, 120] on div "Yesterday at 11:04 AM: Hi! Are you looking for a single monitor or two? My room…" at bounding box center [300, 117] width 377 height 6
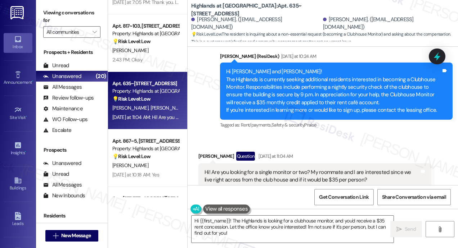
scroll to position [2237, 0]
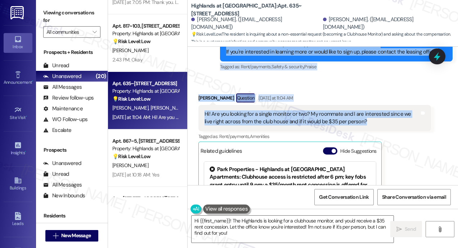
drag, startPoint x: 226, startPoint y: 78, endPoint x: 371, endPoint y: 116, distance: 150.5
click at [371, 116] on div "Lease started Jul 24, 2025 at 8:00 PM Announcement, sent via SMS Sarah (ResiDes…" at bounding box center [322, 116] width 270 height 139
copy div "Hi Esther and Kevin! The Highlands is currently seeking additional residents in…"
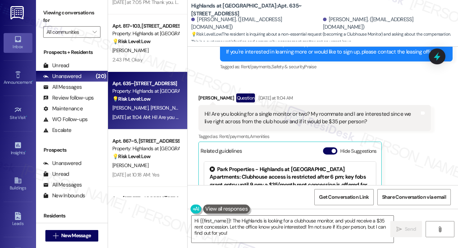
click at [418, 165] on div "Kevin Cooley Question Yesterday at 11:04 AM Hi! Are you looking for a single mo…" at bounding box center [314, 177] width 232 height 166
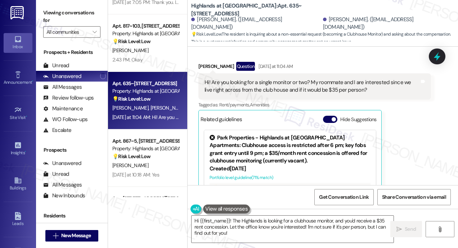
scroll to position [2310, 0]
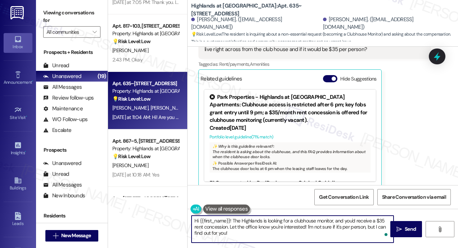
drag, startPoint x: 309, startPoint y: 235, endPoint x: 154, endPoint y: 203, distance: 158.5
click at [154, 203] on div "Apt. 918, 1220 L.P. N. King Street Property: Wilsondale Apartments ⚠️ Risk Leve…" at bounding box center [283, 124] width 350 height 248
paste textarea "Thanks for your interest, Kevin! That’s a great question. For details about how…"
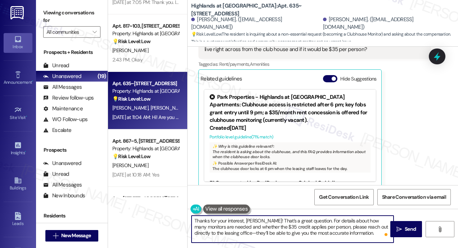
type textarea "Thanks for your interest, Kevin! That’s a great question. For details about how…"
click at [424, 128] on div "Kevin Cooley Question Yesterday at 11:04 AM Hi! Are you looking for a single mo…" at bounding box center [314, 104] width 232 height 166
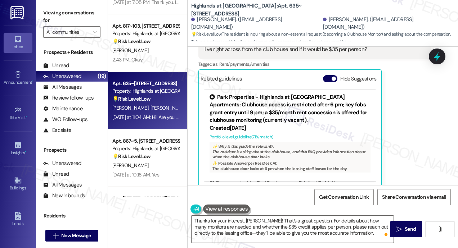
click at [420, 146] on div "Kevin Cooley Question Yesterday at 11:04 AM Hi! Are you looking for a single mo…" at bounding box center [314, 104] width 232 height 166
click at [412, 155] on div "Kevin Cooley Question Yesterday at 11:04 AM Hi! Are you looking for a single mo…" at bounding box center [314, 104] width 232 height 166
click at [403, 226] on span "Send" at bounding box center [410, 230] width 14 height 8
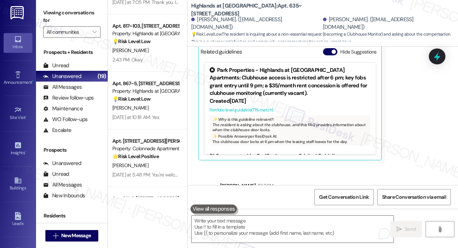
scroll to position [2375, 0]
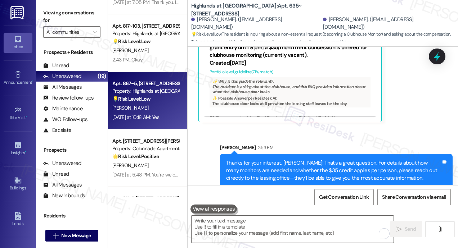
click at [163, 103] on div "💡 Risk Level: Low The resident responded positively to an offer to become a Clu…" at bounding box center [145, 99] width 67 height 8
type textarea "Fetching suggested responses. Please feel free to read through the conversation…"
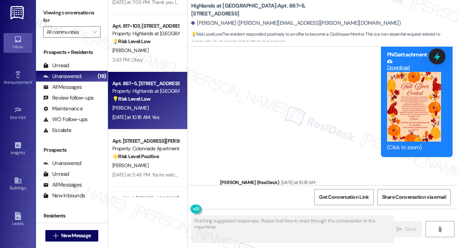
scroll to position [13164, 0]
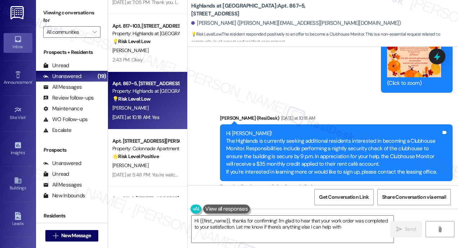
type textarea "Hi {{first_name}}, thanks for confirming! I'm glad to hear that your work order…"
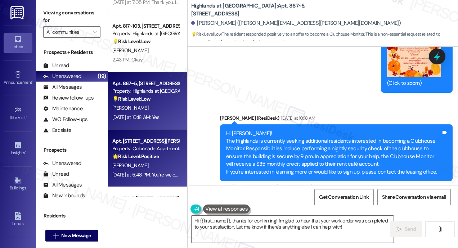
click at [122, 143] on div "Apt. 301, 351 II North Mason Street" at bounding box center [145, 141] width 67 height 8
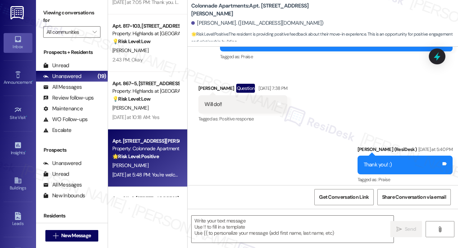
type textarea "Fetching suggested responses. Please feel free to read through the conversation…"
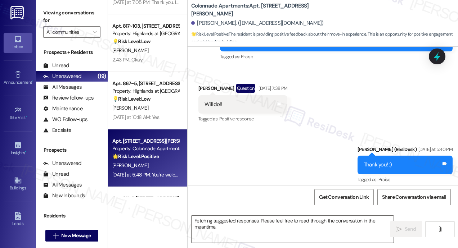
scroll to position [383, 0]
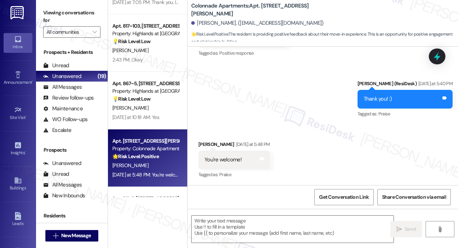
click at [280, 80] on div "Sent via SMS Sarah (ResiDesk) Yesterday at 5:40 PM Thank you! :) Tags and notes…" at bounding box center [322, 94] width 270 height 61
click at [358, 1] on div "Colonnade Apartments: Apt. 301, 351 II North Mason Street Schyler Riley. (schyl…" at bounding box center [322, 23] width 270 height 47
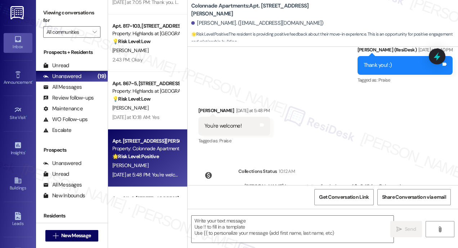
scroll to position [455, 0]
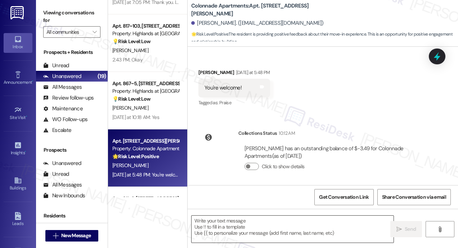
click at [253, 223] on textarea at bounding box center [292, 229] width 202 height 27
click at [347, 117] on div "Lease started Sep 01, 2025 at 8:00 PM Survey, sent via SMS Residesk Automated S…" at bounding box center [322, 116] width 270 height 139
click at [312, 86] on div "Received via SMS Schyler Riley Yesterday at 5:48 PM You're welcome! Tags and no…" at bounding box center [322, 83] width 270 height 61
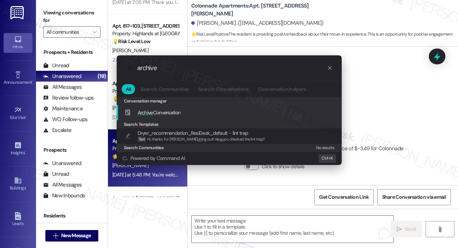
type input "archive"
click at [247, 113] on div "Archive Conversation Add shortcut" at bounding box center [230, 113] width 210 height 8
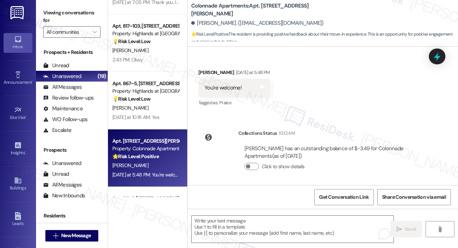
scroll to position [457, 0]
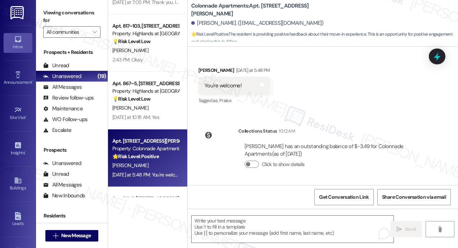
click at [357, 89] on div "Received via SMS Schyler Riley Yesterday at 5:48 PM You're welcome! Tags and no…" at bounding box center [322, 80] width 270 height 61
click at [20, 183] on icon at bounding box center [18, 181] width 8 height 8
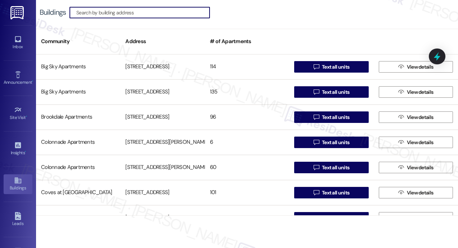
click at [140, 13] on input at bounding box center [142, 13] width 133 height 10
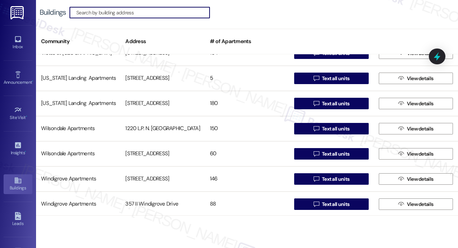
scroll to position [670, 0]
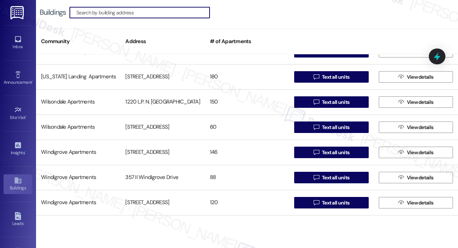
click at [133, 13] on input at bounding box center [142, 13] width 133 height 10
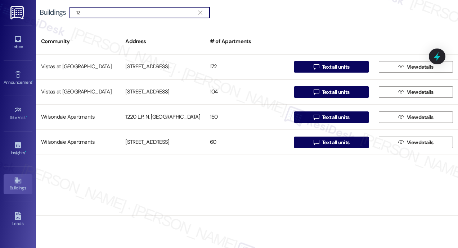
scroll to position [0, 0]
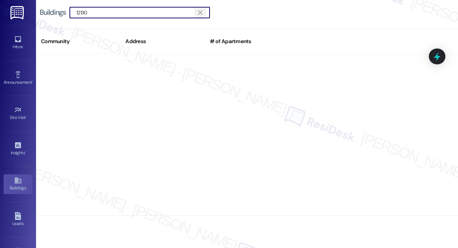
type input "12130"
click at [203, 10] on span "" at bounding box center [199, 12] width 7 height 11
